Goal: Task Accomplishment & Management: Complete application form

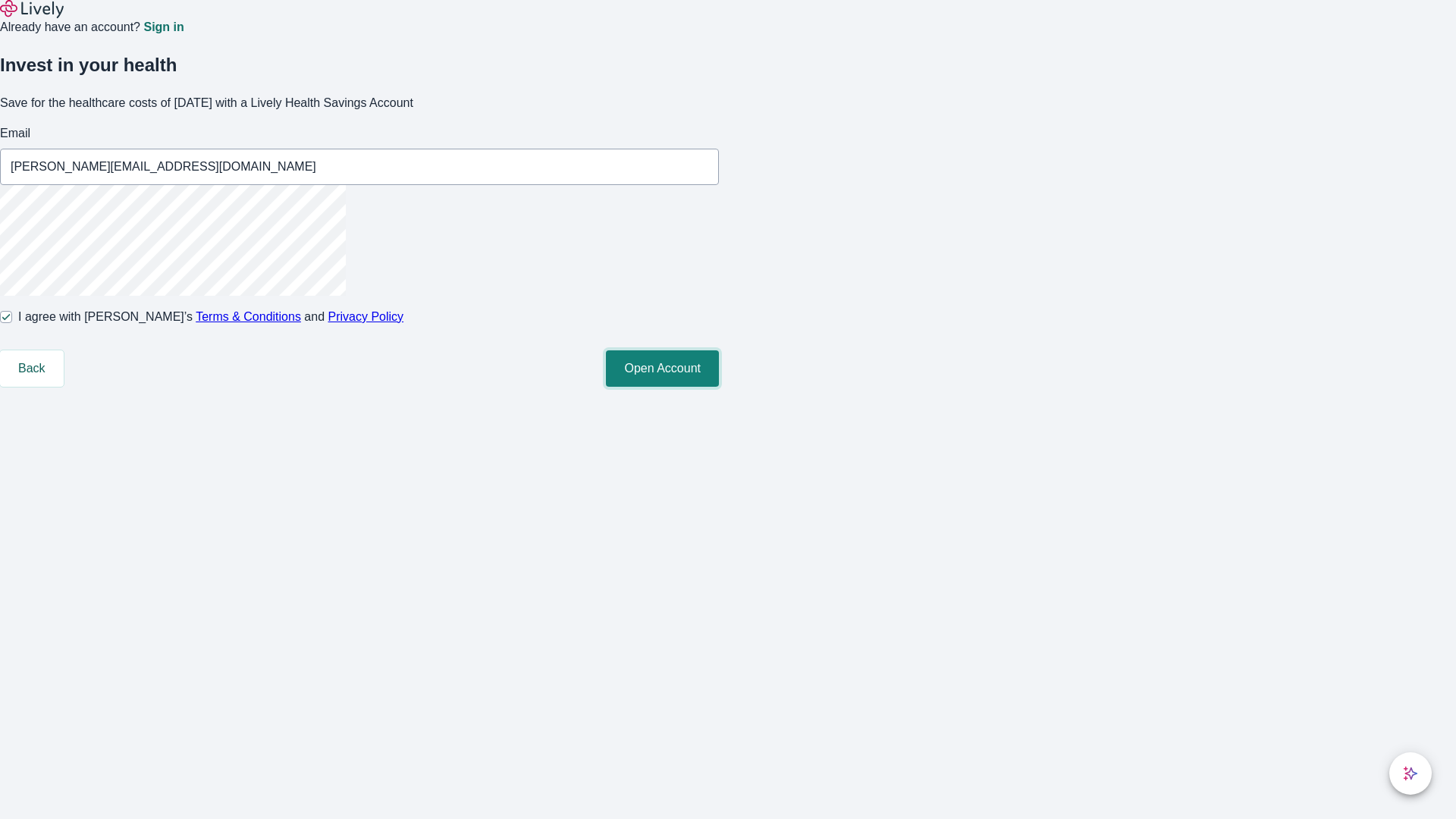
click at [719, 386] on button "Open Account" at bounding box center [662, 368] width 113 height 36
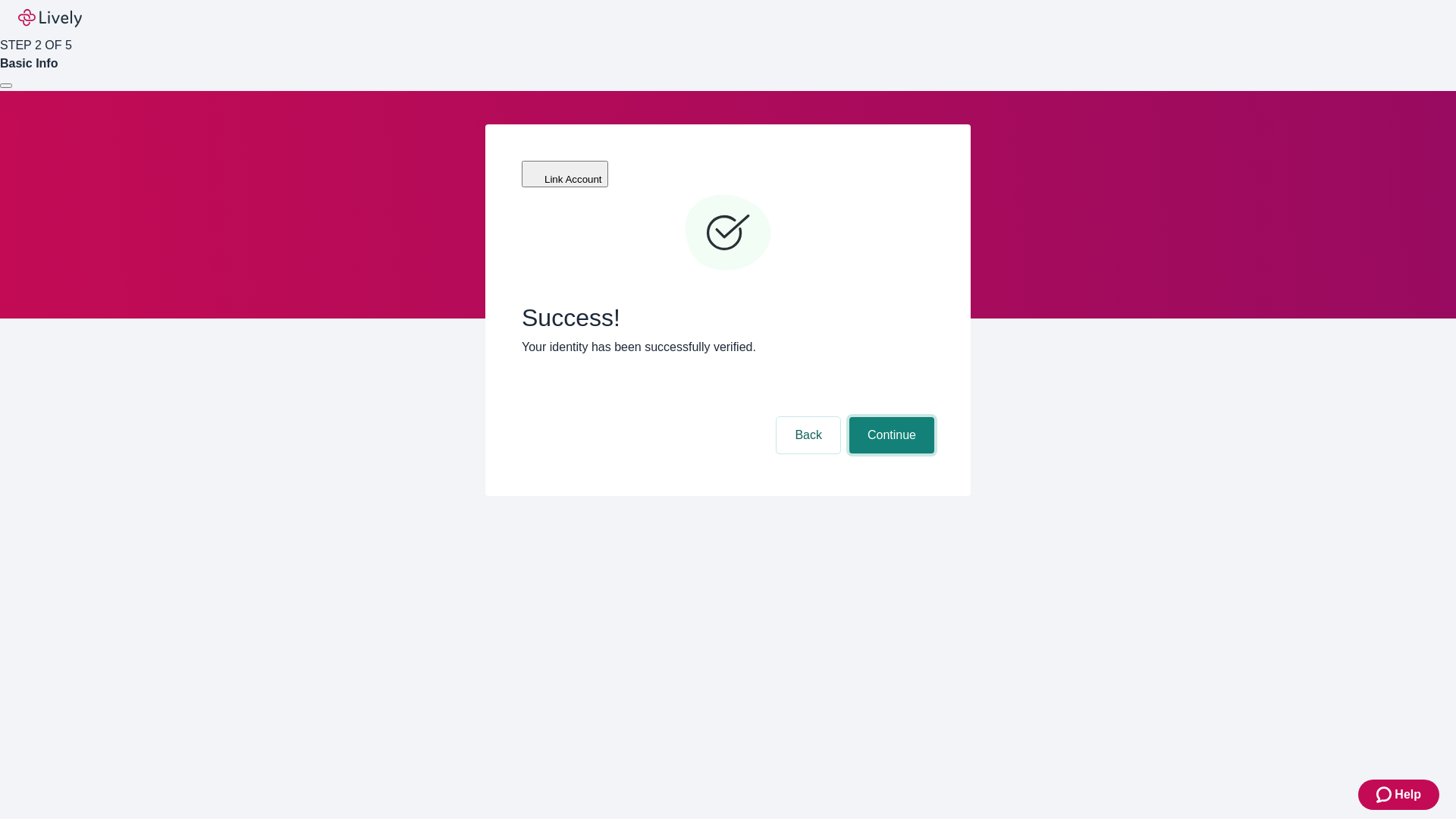
click at [889, 417] on button "Continue" at bounding box center [892, 434] width 85 height 36
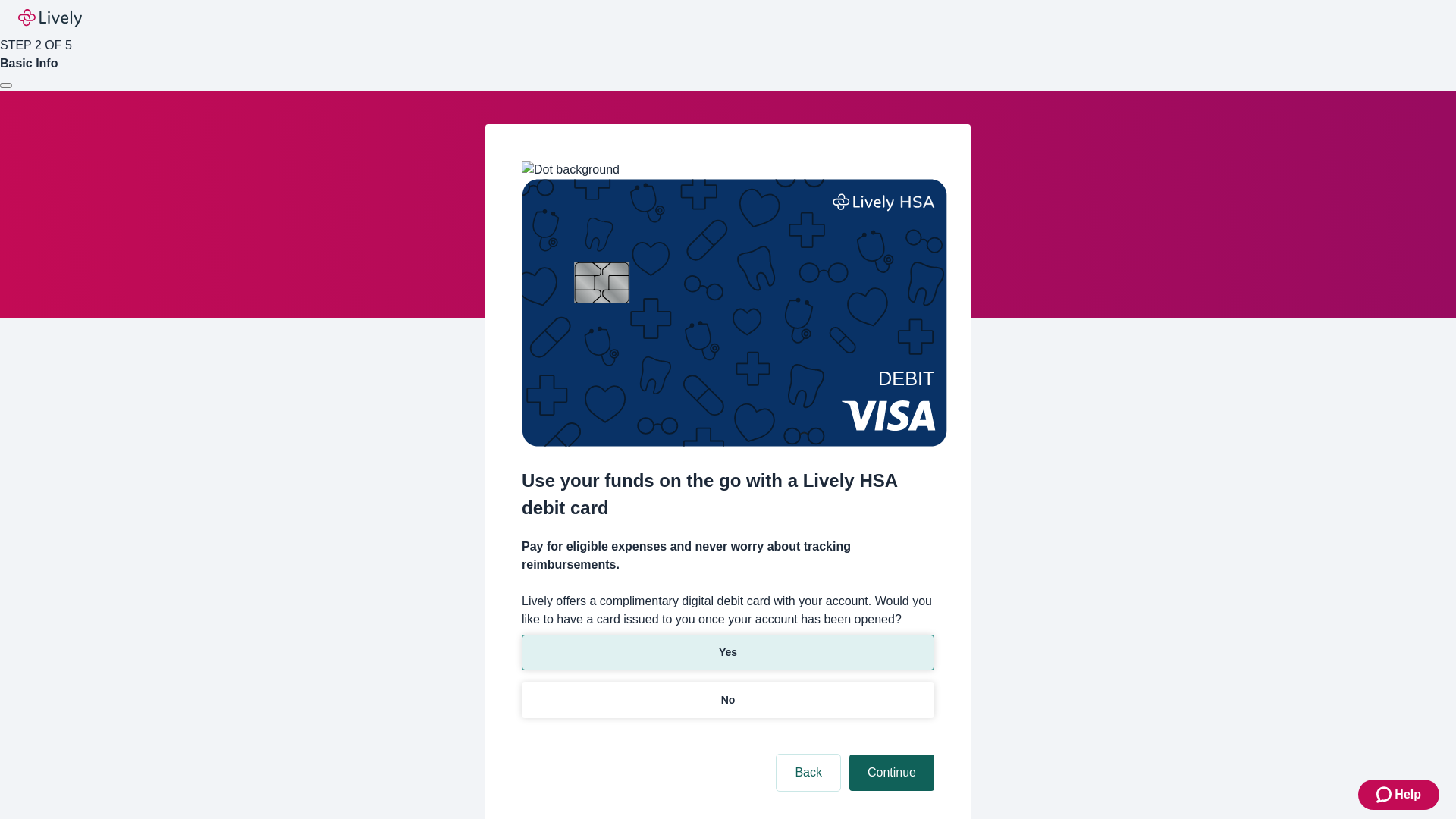
click at [727, 644] on p "Yes" at bounding box center [728, 652] width 18 height 16
click at [889, 754] on button "Continue" at bounding box center [892, 772] width 85 height 36
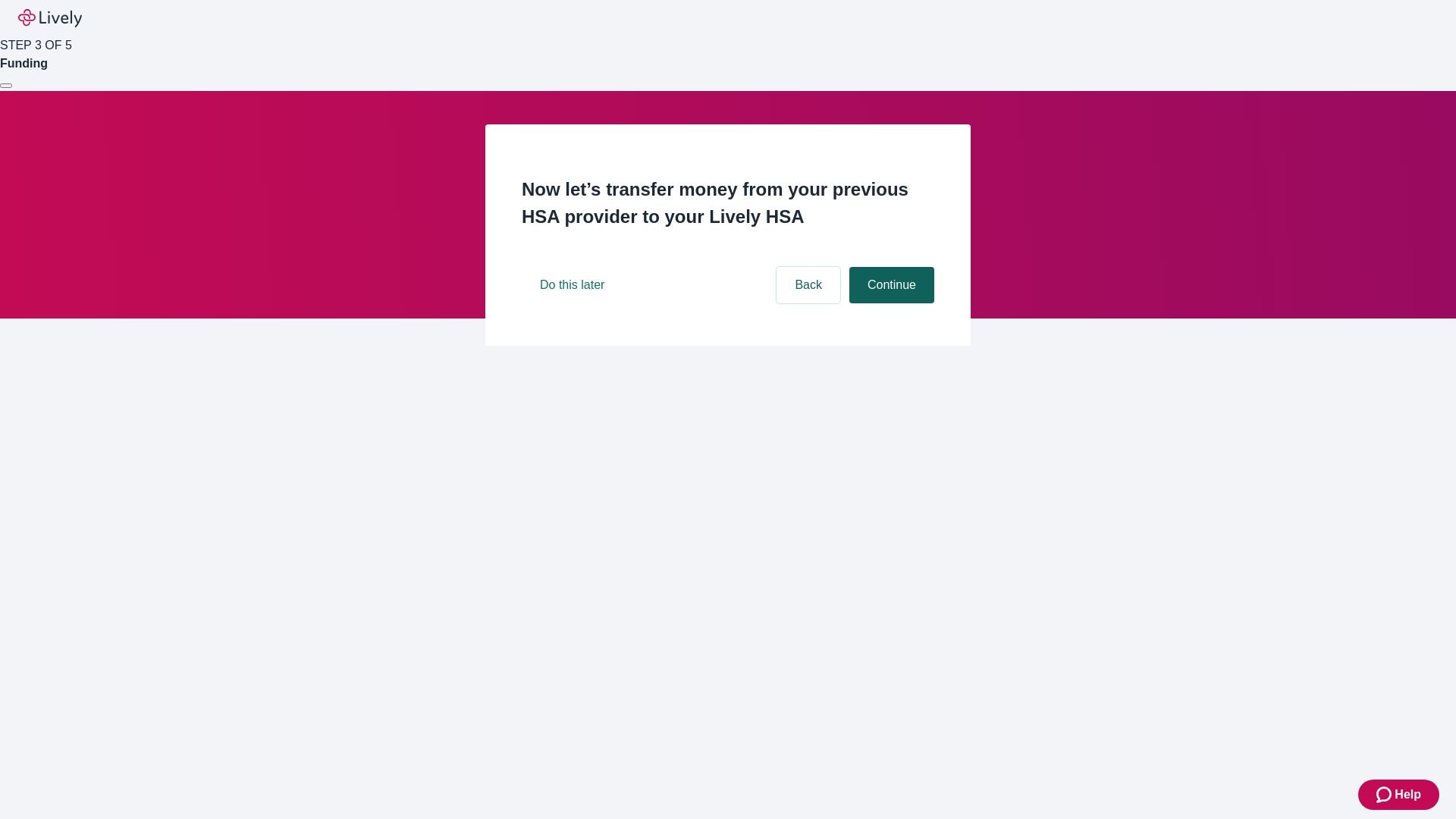
click at [889, 303] on button "Continue" at bounding box center [892, 284] width 85 height 36
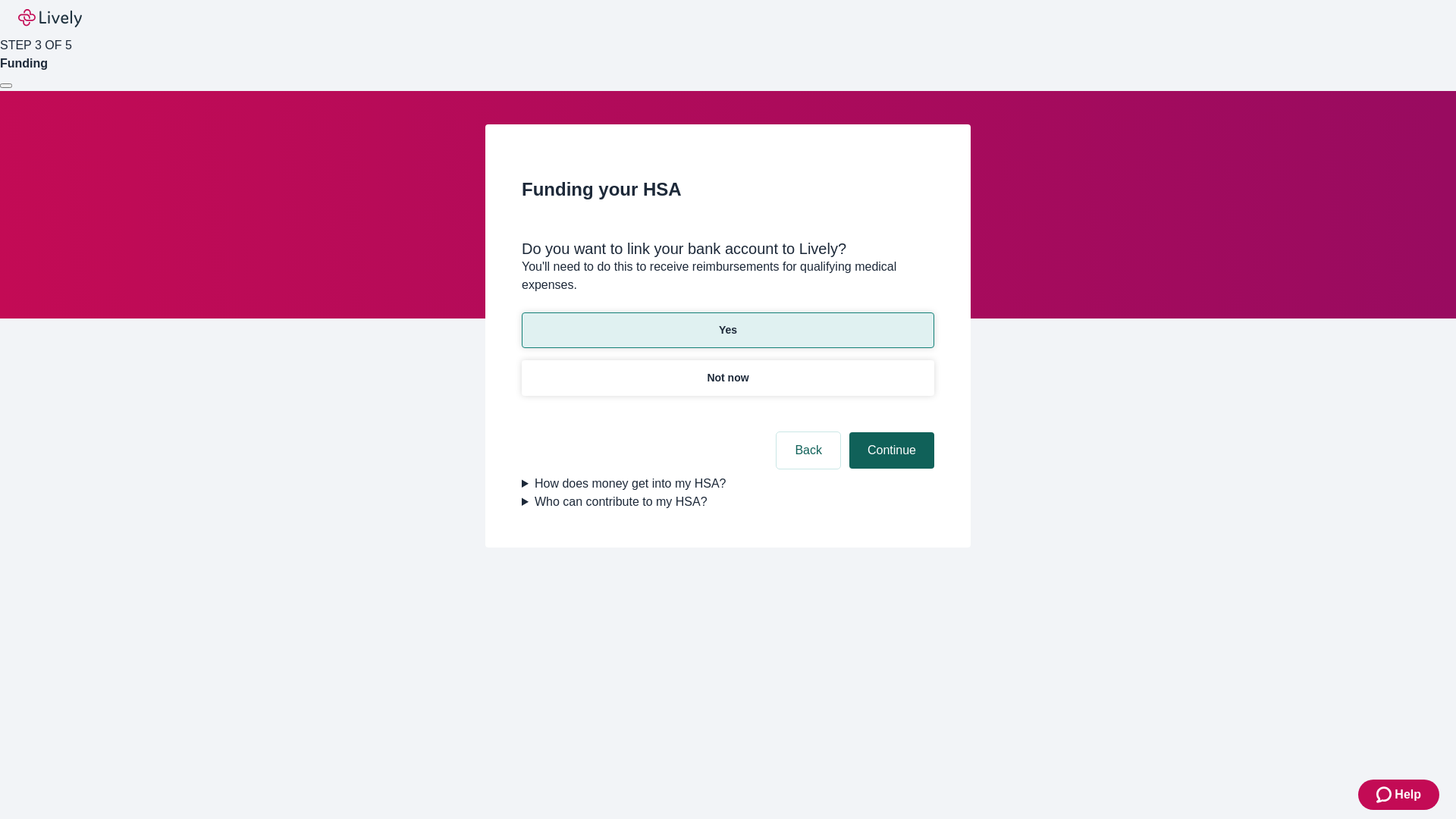
click at [889, 432] on button "Continue" at bounding box center [892, 450] width 85 height 36
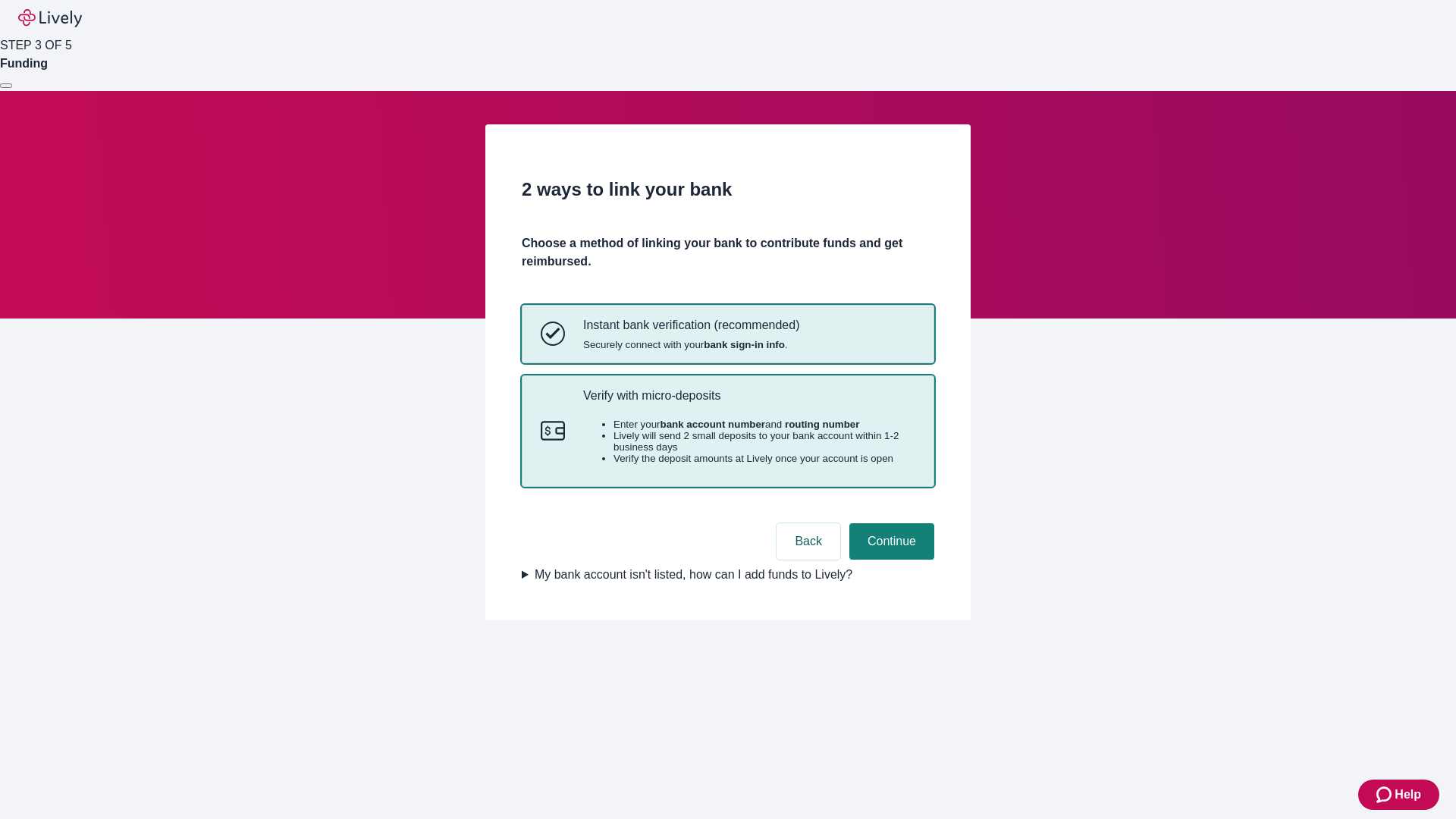
click at [749, 402] on p "Verify with micro-deposits" at bounding box center [749, 395] width 332 height 14
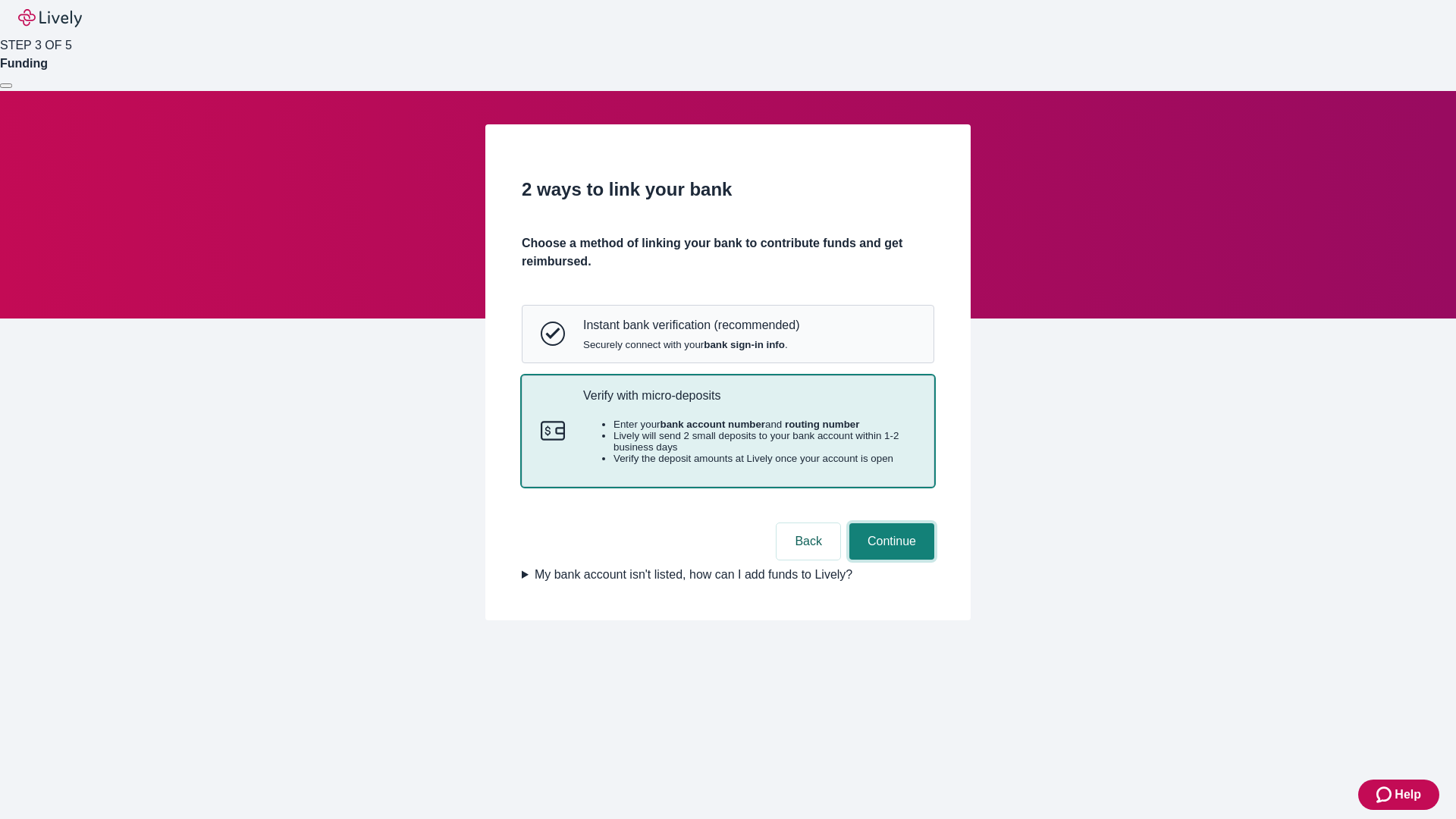
click at [889, 559] on button "Continue" at bounding box center [892, 541] width 85 height 36
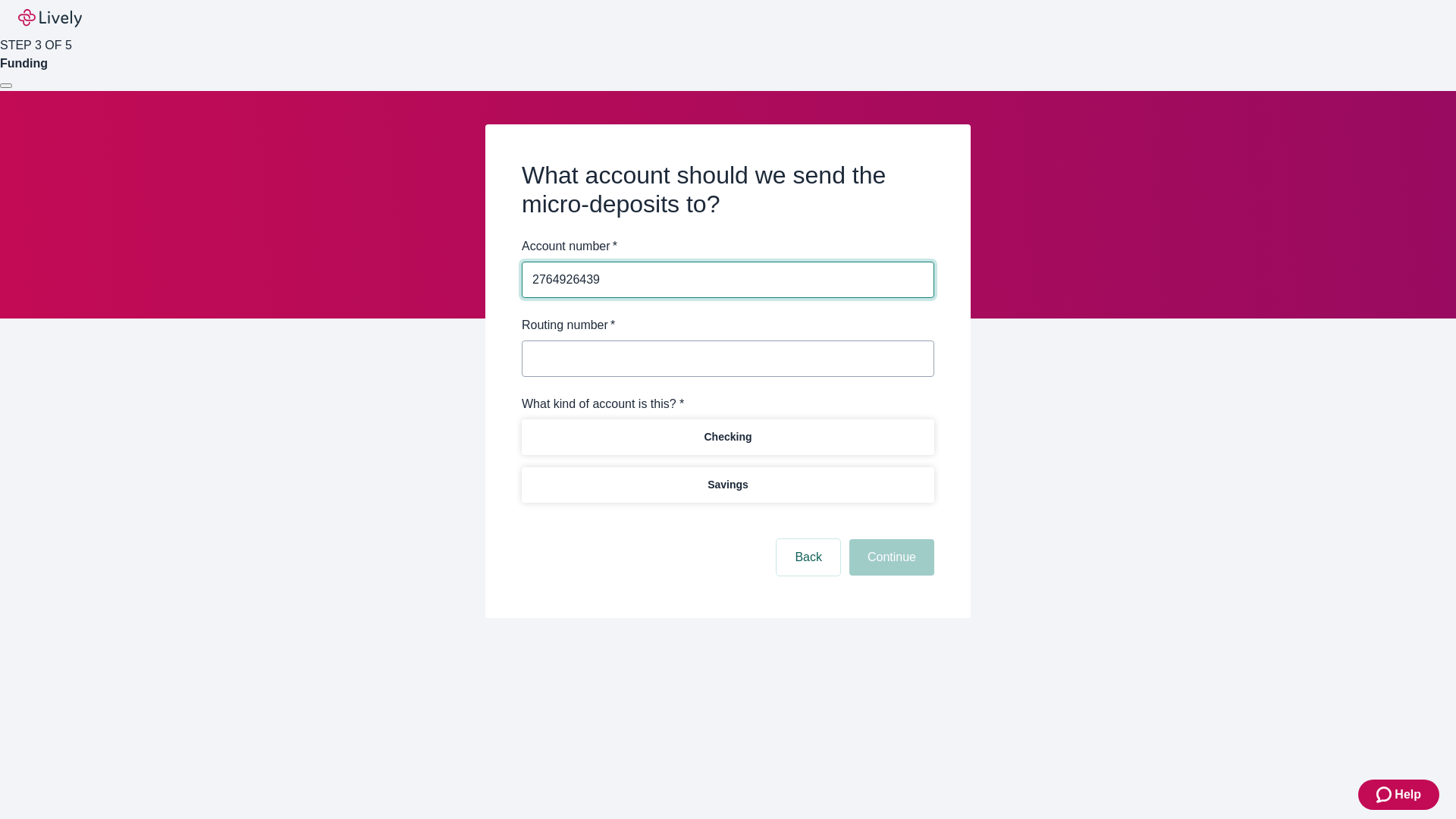
type input "2764926439"
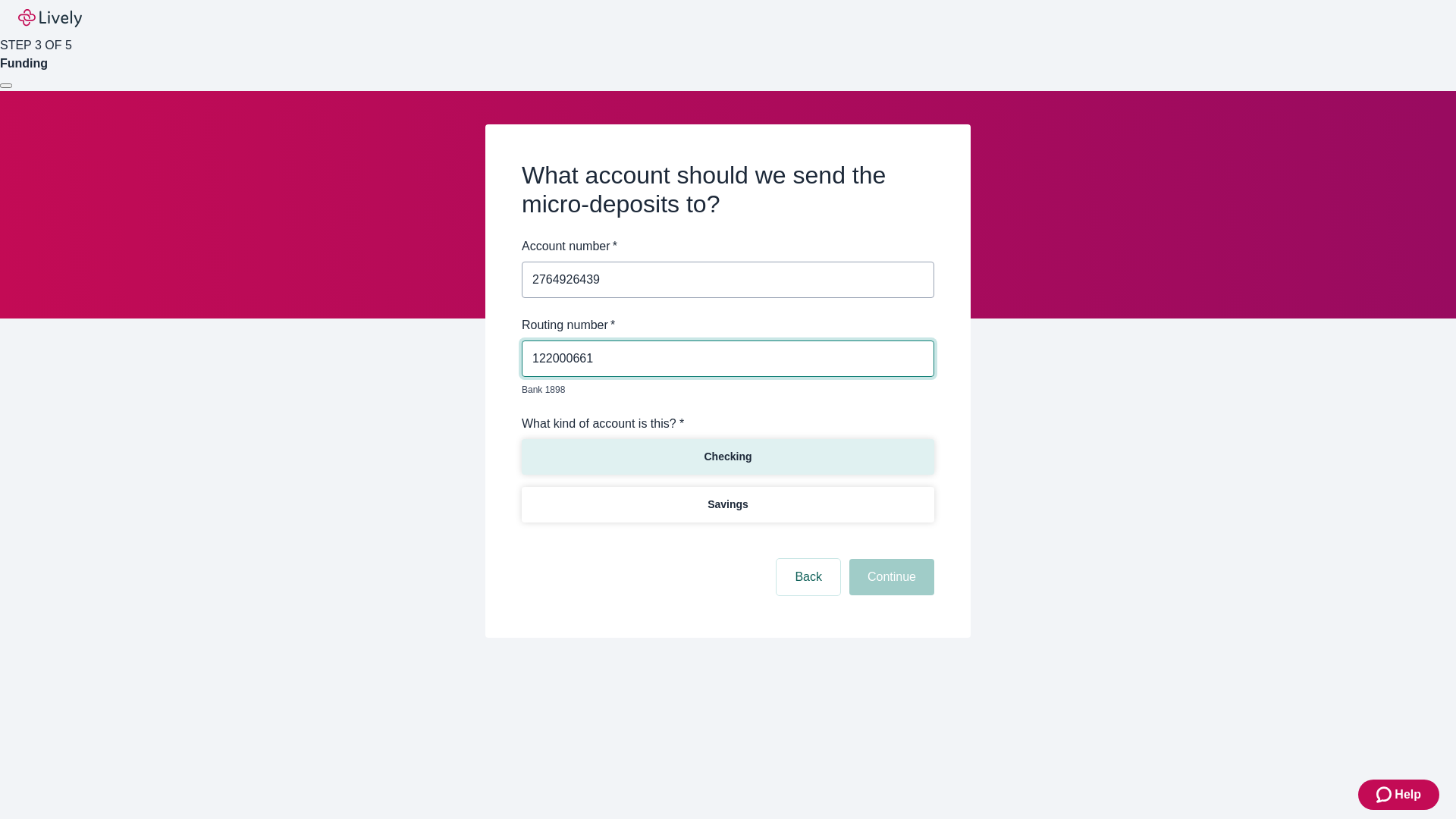
type input "122000661"
click at [727, 449] on p "Checking" at bounding box center [728, 457] width 48 height 16
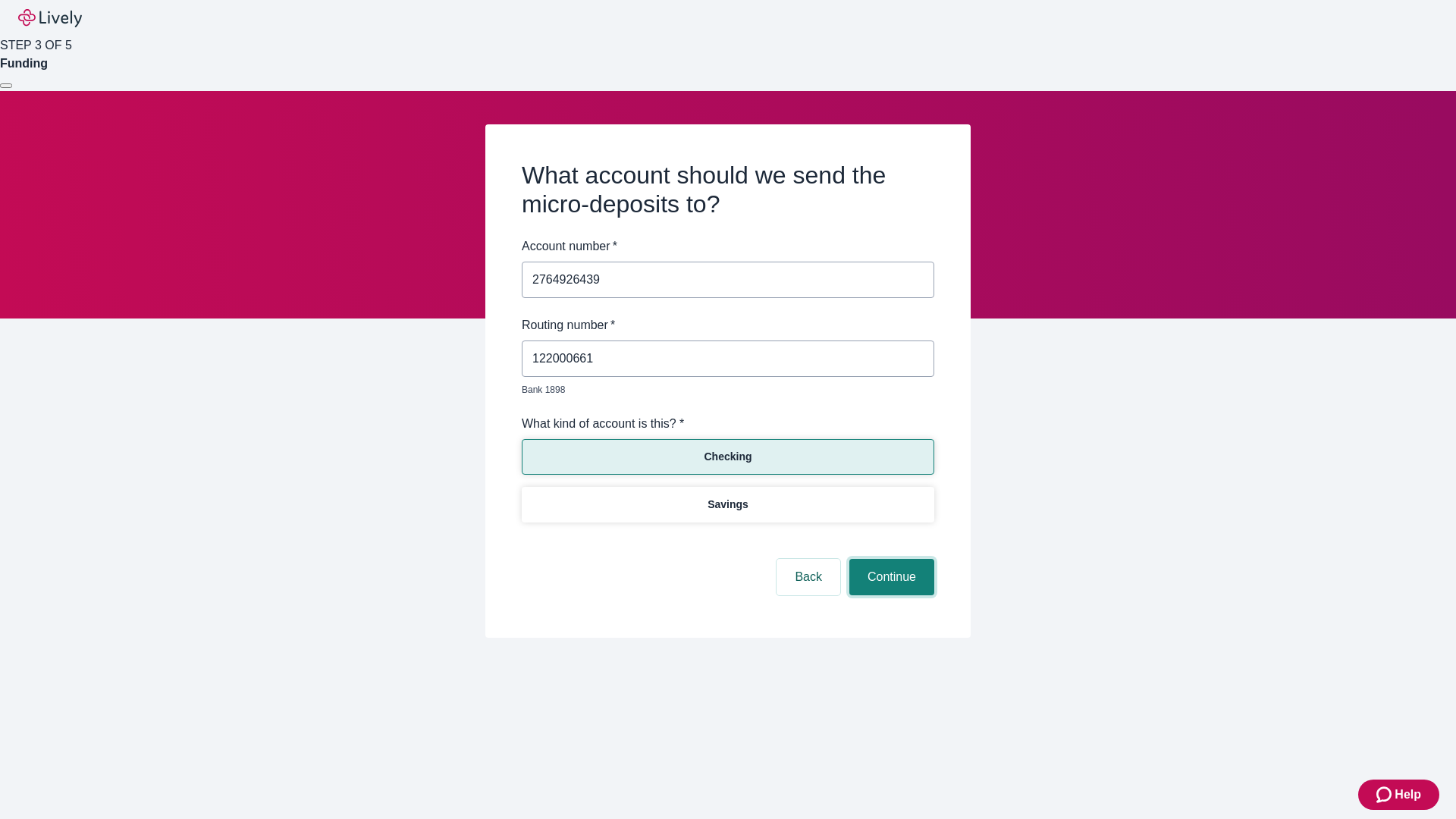
click at [889, 559] on button "Continue" at bounding box center [892, 576] width 85 height 36
